Goal: Information Seeking & Learning: Learn about a topic

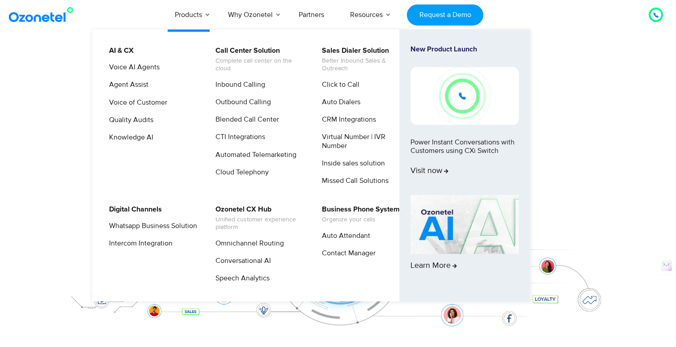
click at [186, 165] on li "AI & CX Voice AI Agents Agent Assist Voice of Customer Quality Audits Knowledge…" at bounding box center [156, 119] width 106 height 148
click at [140, 65] on link "Voice AI Agents" at bounding box center [132, 67] width 58 height 11
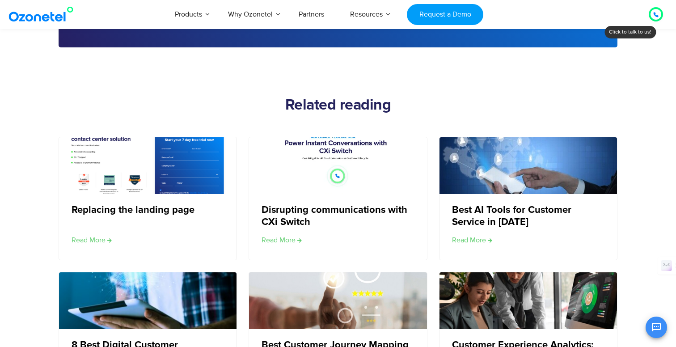
scroll to position [1460, 0]
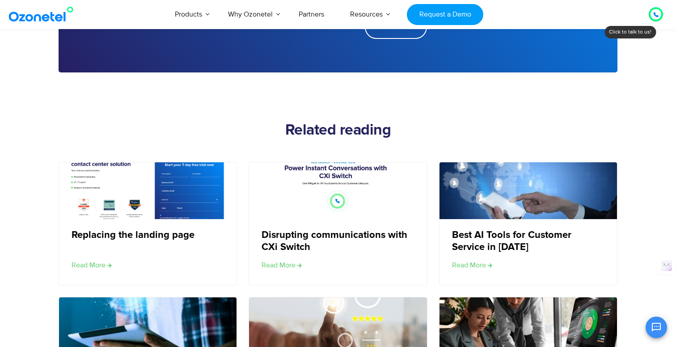
click at [239, 292] on div "Replacing the landing page Read More Disrupting communications with CXi Switch …" at bounding box center [338, 291] width 559 height 258
click at [140, 213] on img at bounding box center [147, 191] width 179 height 112
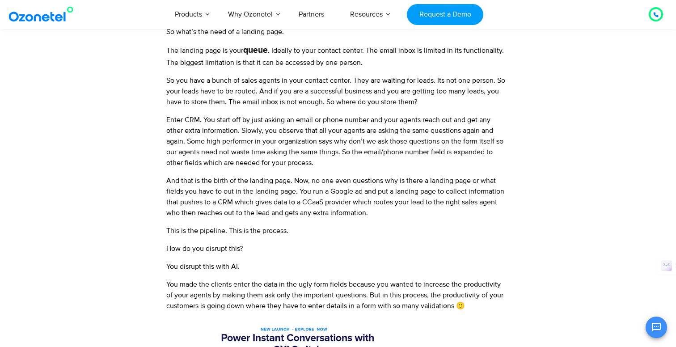
scroll to position [501, 0]
